Goal: Task Accomplishment & Management: Use online tool/utility

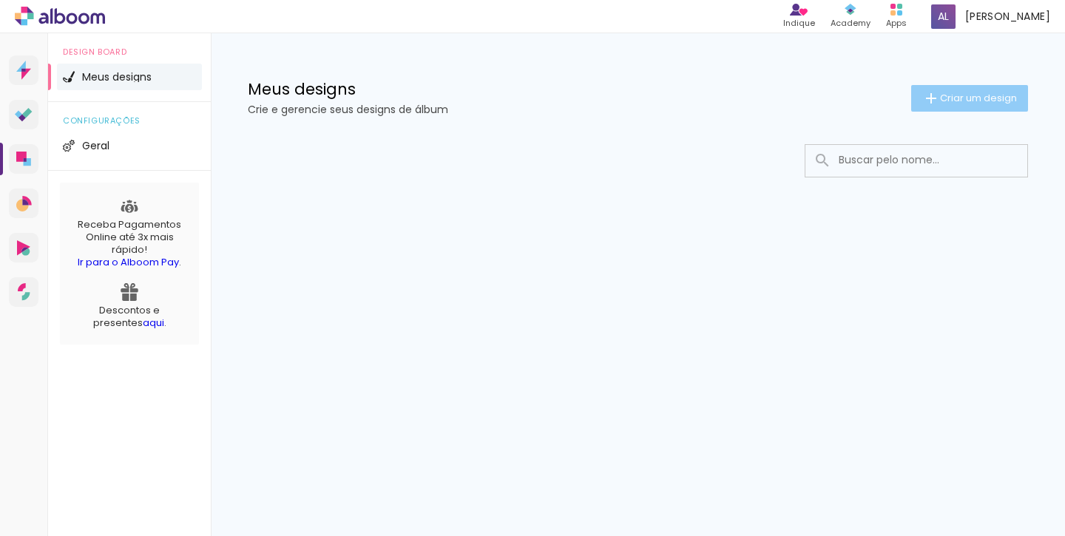
click at [949, 94] on span "Criar um design" at bounding box center [978, 98] width 77 height 10
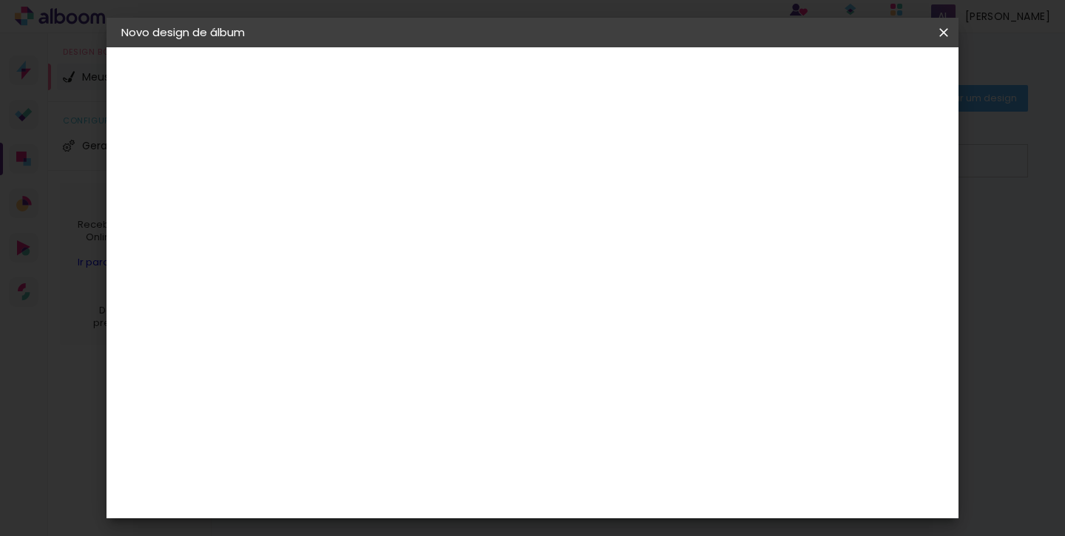
click at [363, 202] on input at bounding box center [363, 198] width 0 height 23
type input "Formatura de [PERSON_NAME]"
type paper-input "Formatura de [PERSON_NAME]"
click at [515, 85] on paper-button "Avançar" at bounding box center [478, 78] width 72 height 25
click at [622, 297] on div "Sugerir uma encadernadora" at bounding box center [576, 308] width 92 height 24
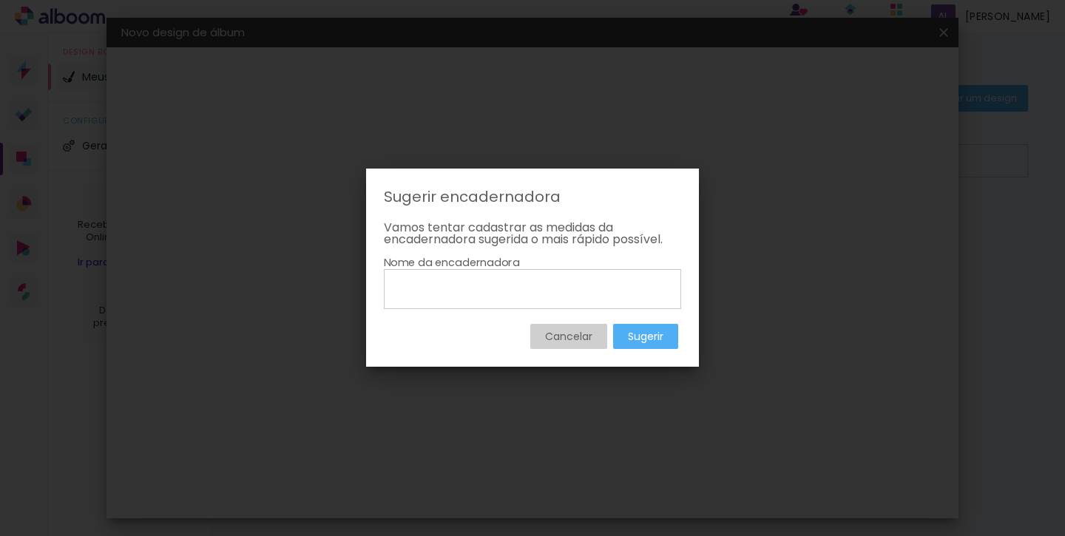
click at [0, 0] on slot "Cancelar" at bounding box center [0, 0] width 0 height 0
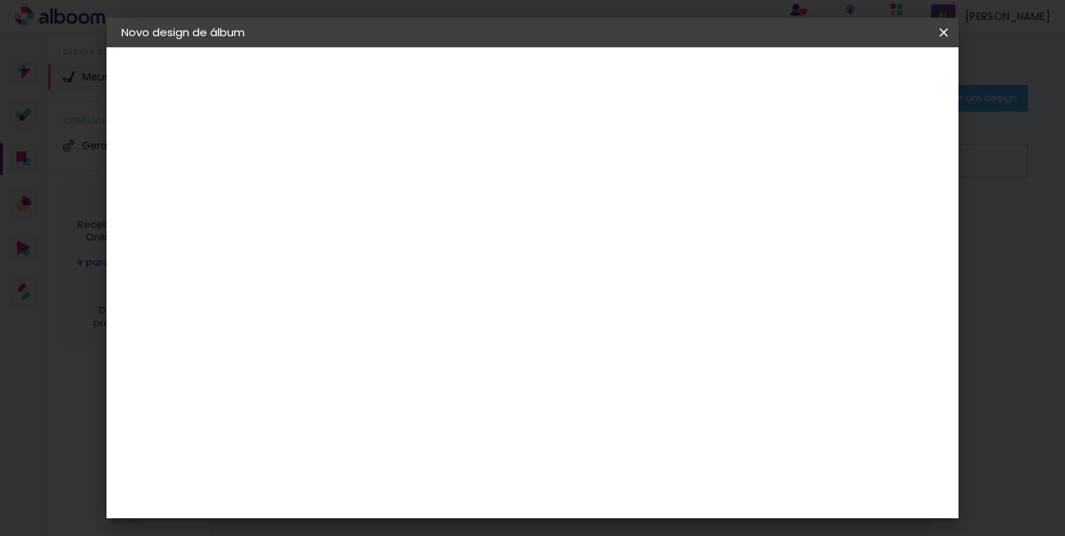
click at [464, 240] on input "[GEOGRAPHIC_DATA]" at bounding box center [395, 236] width 138 height 18
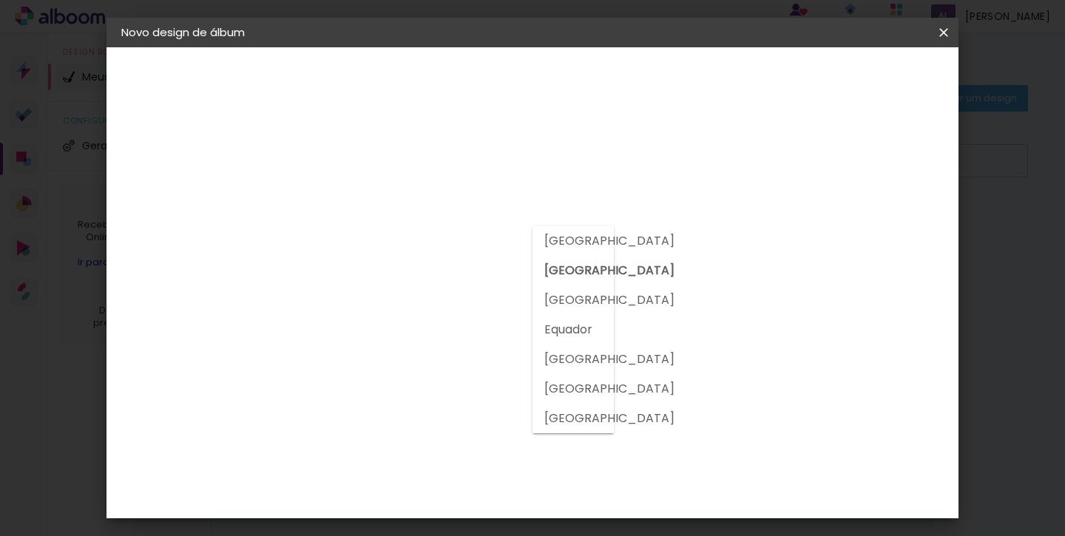
click at [464, 240] on input "[GEOGRAPHIC_DATA]" at bounding box center [395, 236] width 138 height 18
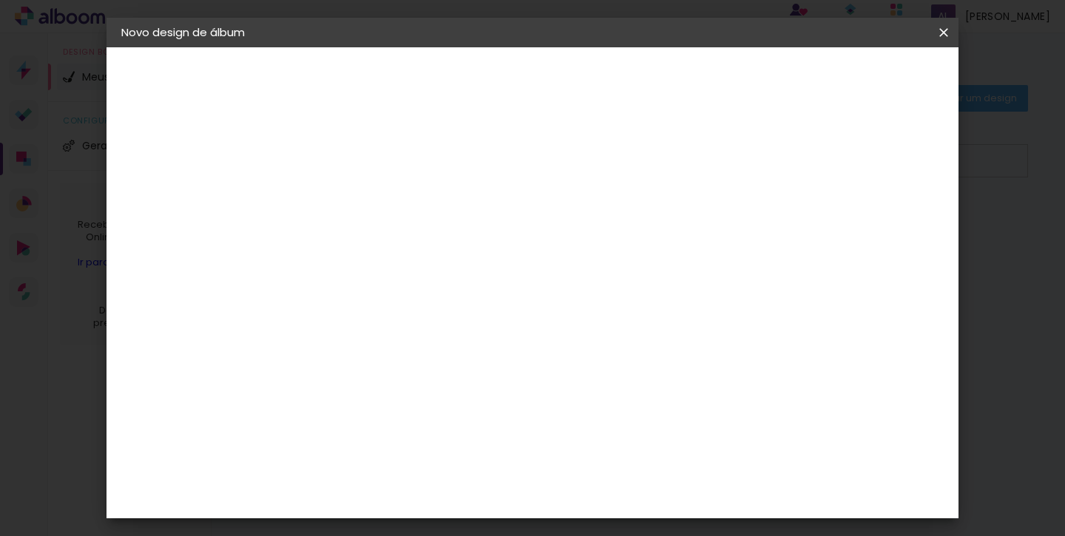
click at [640, 226] on paper-item "Tamanho Livre" at bounding box center [569, 224] width 142 height 33
click at [0, 0] on slot "Avançar" at bounding box center [0, 0] width 0 height 0
click at [851, 82] on span "Iniciar design" at bounding box center [817, 78] width 67 height 10
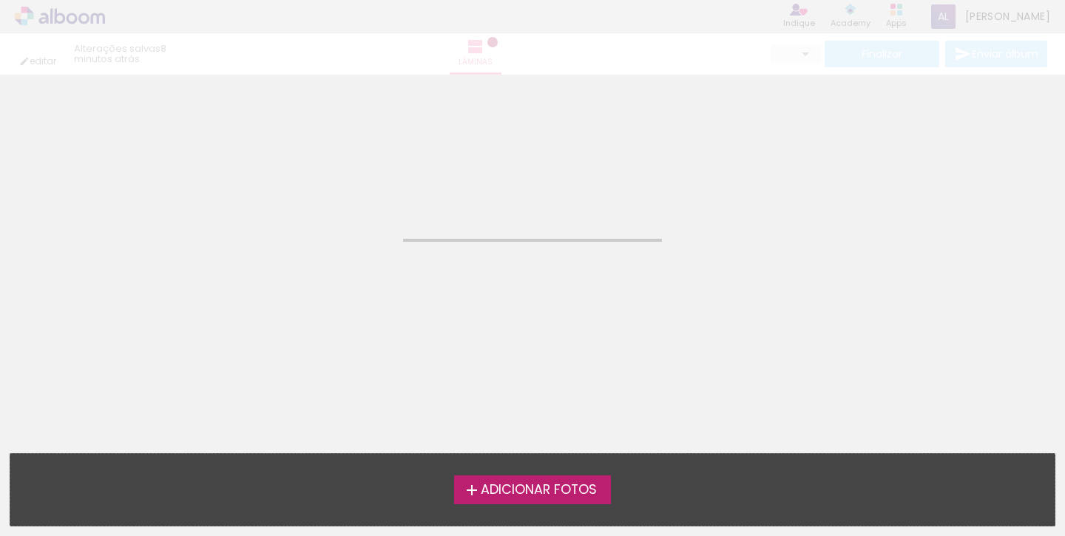
click at [520, 495] on span "Adicionar Fotos" at bounding box center [539, 489] width 116 height 13
click at [0, 0] on input "file" at bounding box center [0, 0] width 0 height 0
